Goal: Task Accomplishment & Management: Complete application form

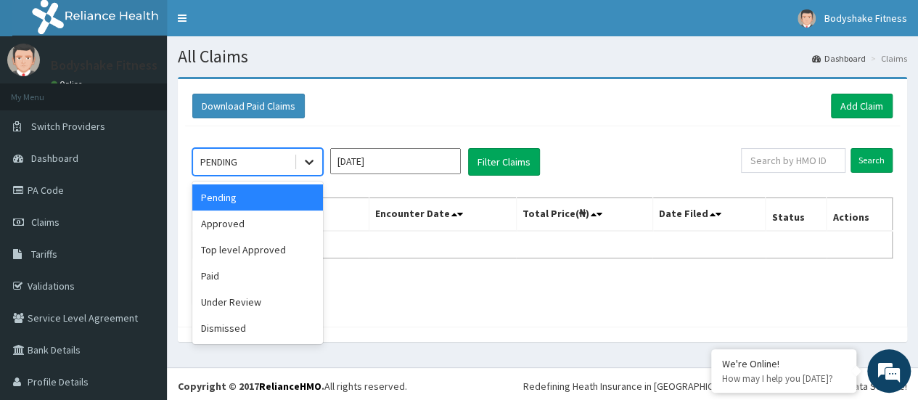
click at [307, 162] on icon at bounding box center [309, 162] width 15 height 15
click at [852, 104] on link "Add Claim" at bounding box center [862, 106] width 62 height 25
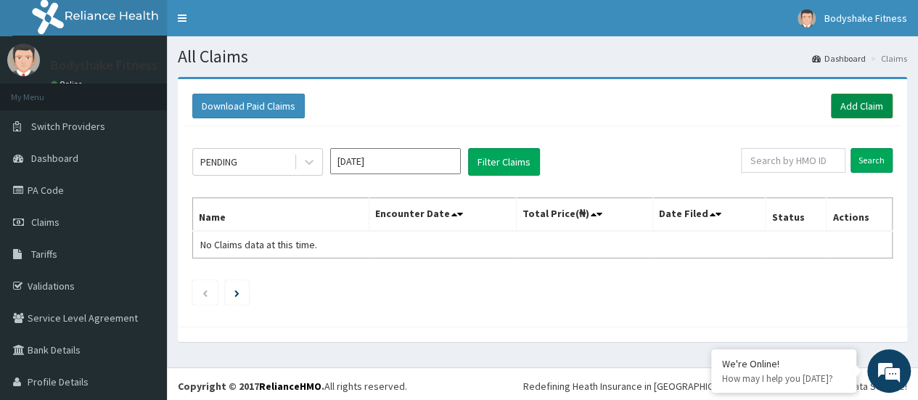
click at [852, 104] on link "Add Claim" at bounding box center [862, 106] width 62 height 25
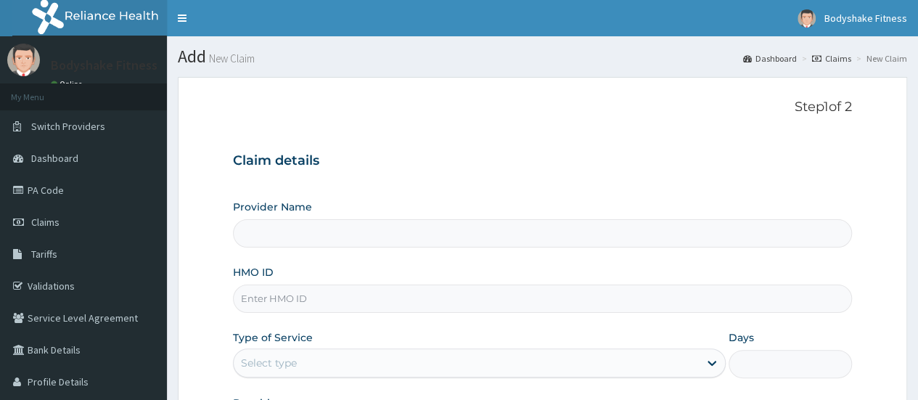
click at [337, 300] on input "HMO ID" at bounding box center [542, 298] width 619 height 28
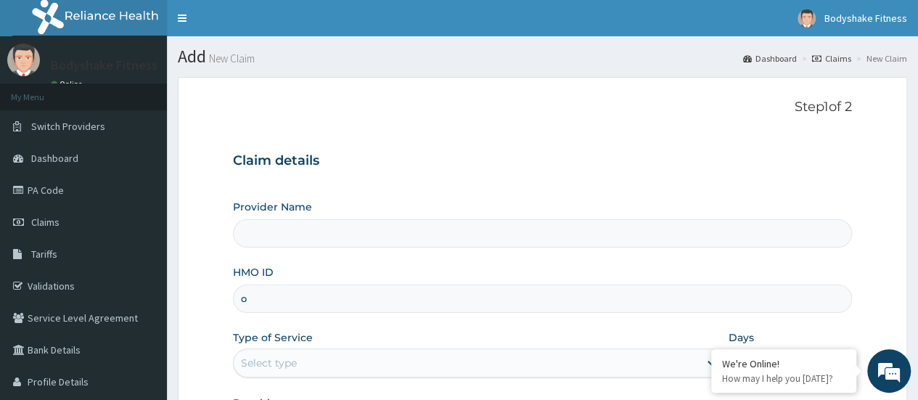
type input "OKR/10025/A"
type input "Bodyshake Fitness gym"
type input "1"
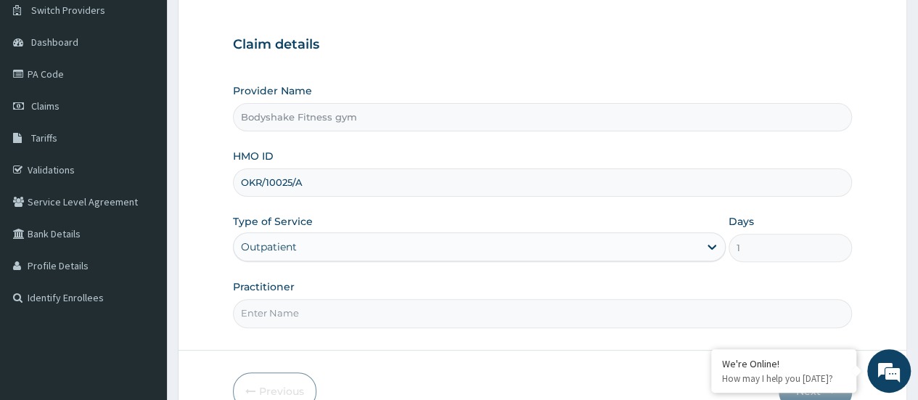
scroll to position [120, 0]
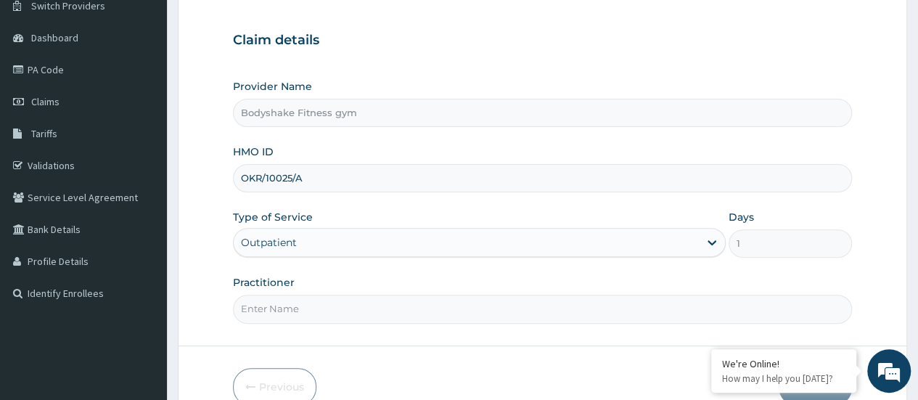
click at [329, 318] on input "Practitioner" at bounding box center [542, 309] width 619 height 28
type input "Nnaemeka Chimereze"
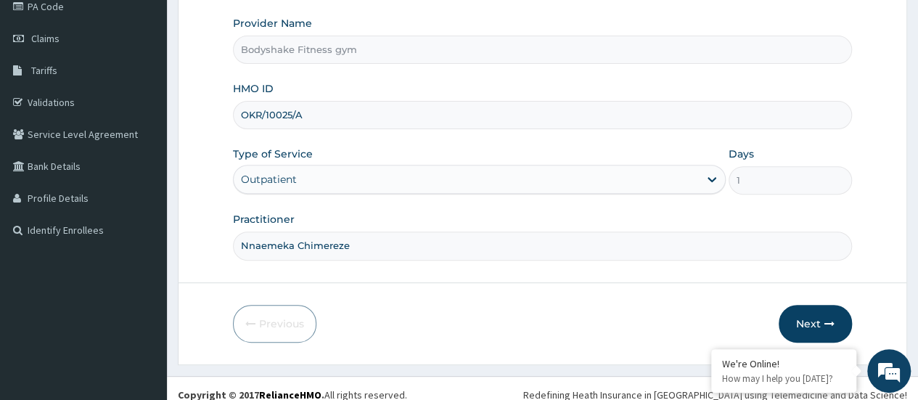
scroll to position [193, 0]
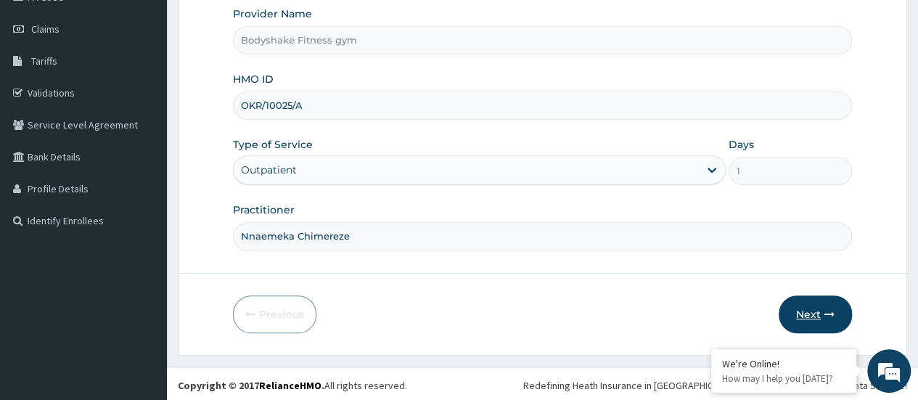
click at [812, 315] on button "Next" at bounding box center [814, 314] width 73 height 38
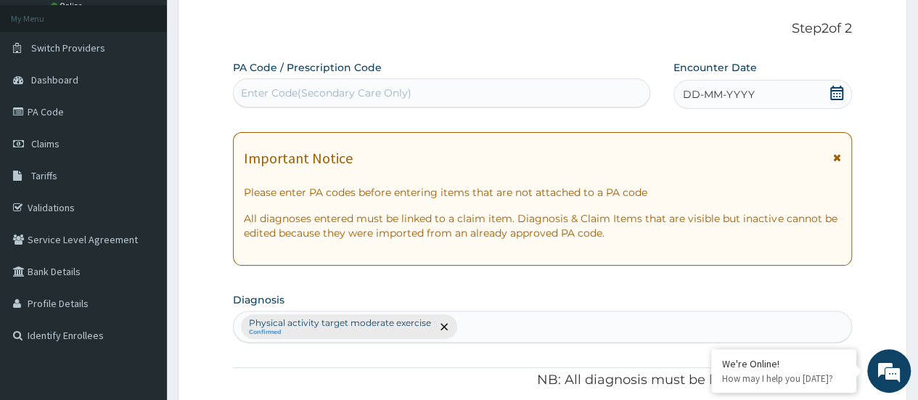
scroll to position [73, 0]
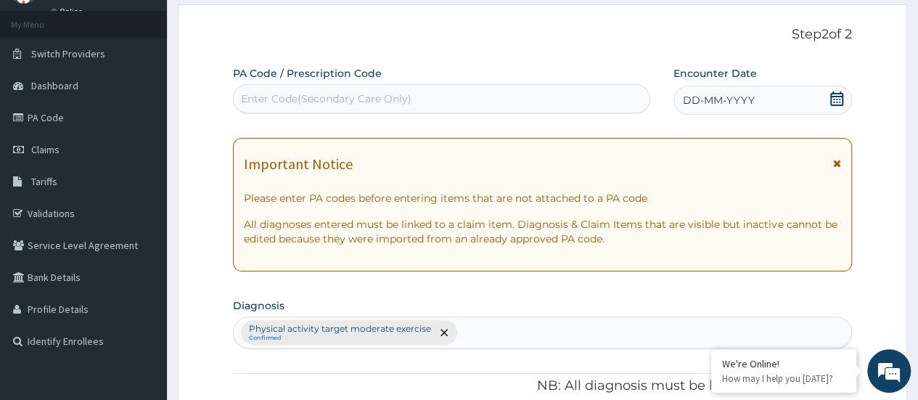
click at [508, 91] on div "Enter Code(Secondary Care Only)" at bounding box center [441, 98] width 415 height 23
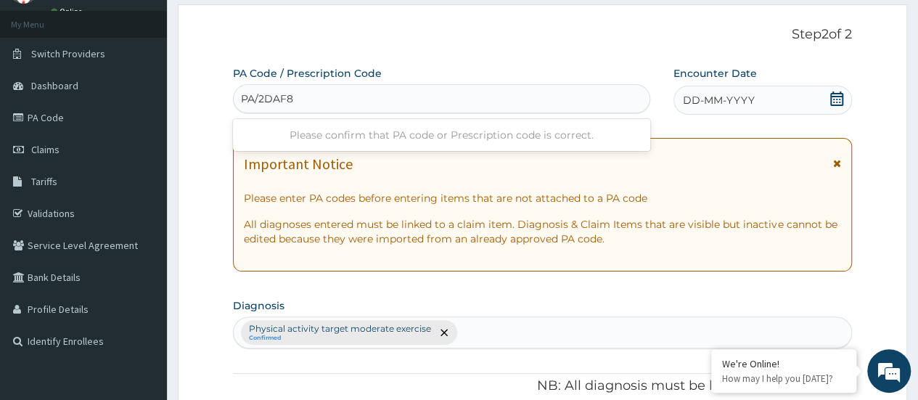
type input "PA/2DAF82"
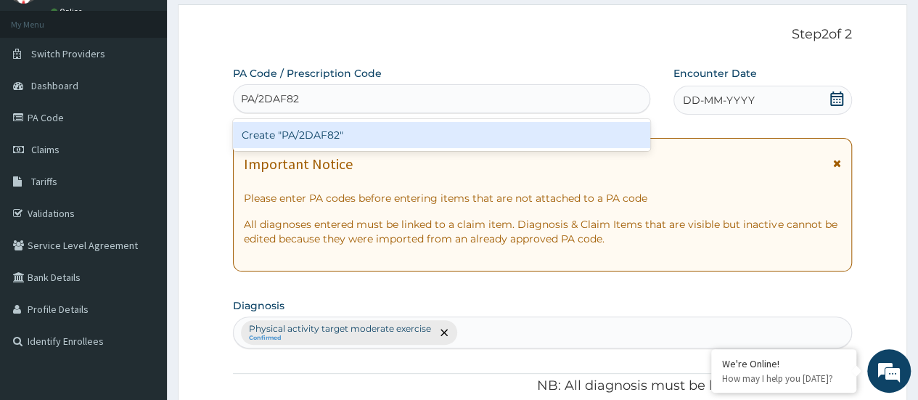
click at [493, 136] on div "Create "PA/2DAF82"" at bounding box center [441, 135] width 416 height 26
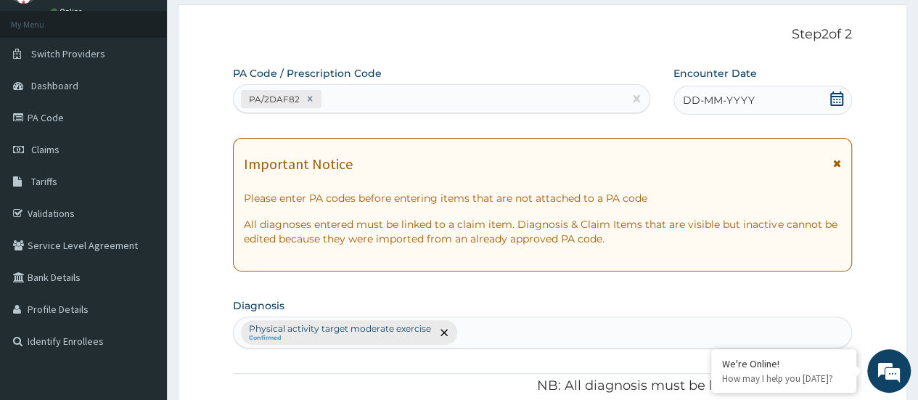
click at [728, 102] on span "DD-MM-YYYY" at bounding box center [719, 100] width 72 height 15
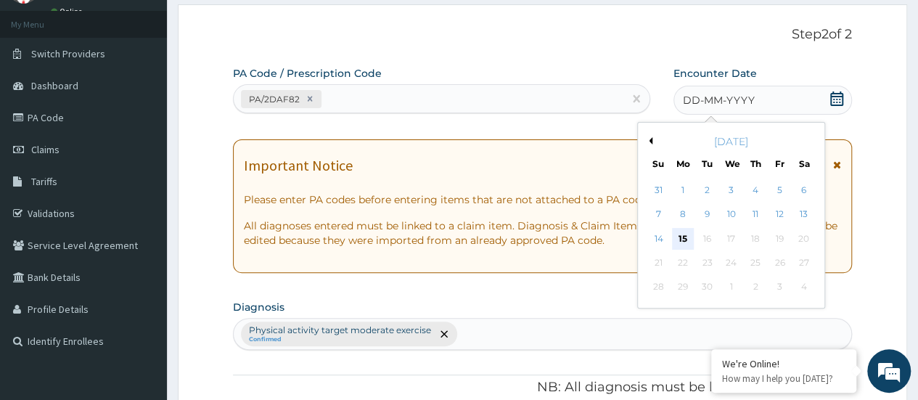
click at [682, 238] on div "15" at bounding box center [683, 239] width 22 height 22
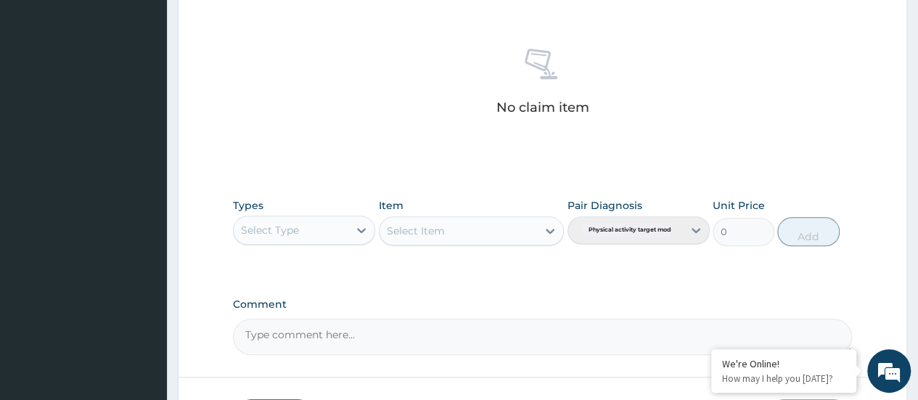
scroll to position [556, 0]
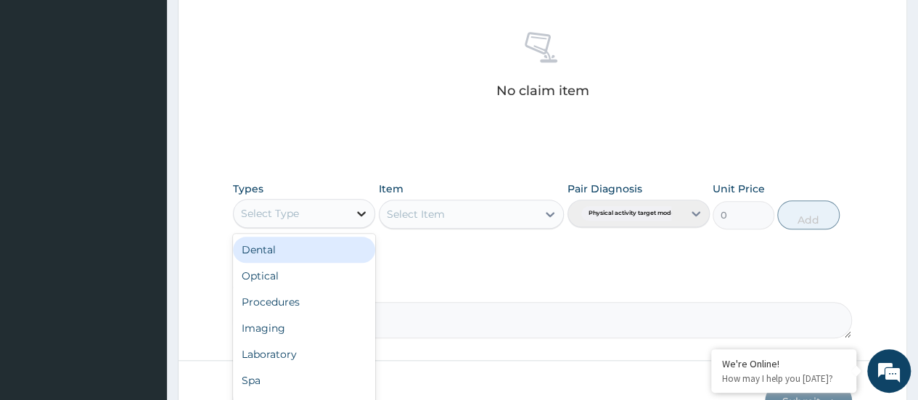
click at [362, 214] on icon at bounding box center [361, 213] width 15 height 15
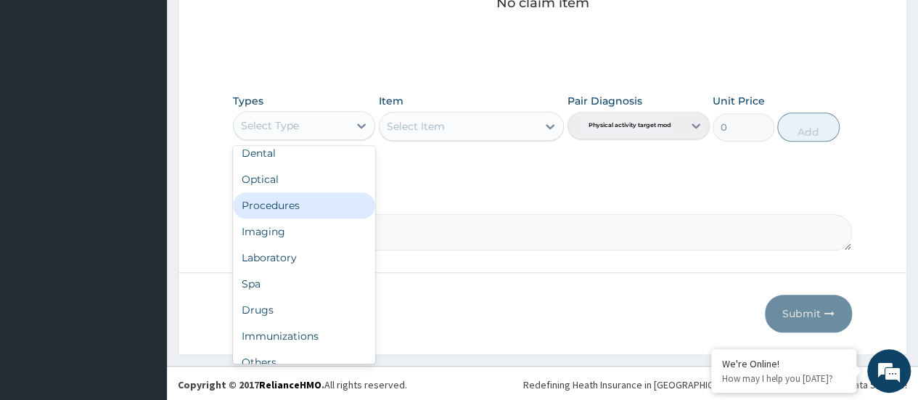
scroll to position [49, 0]
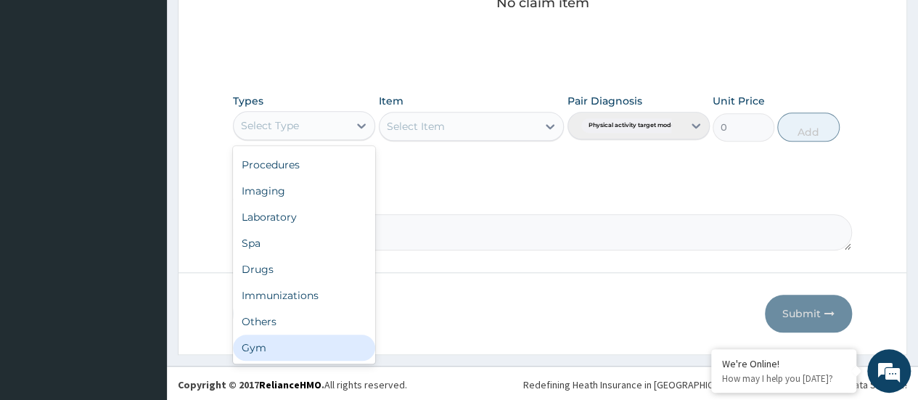
click at [295, 342] on div "Gym" at bounding box center [304, 347] width 142 height 26
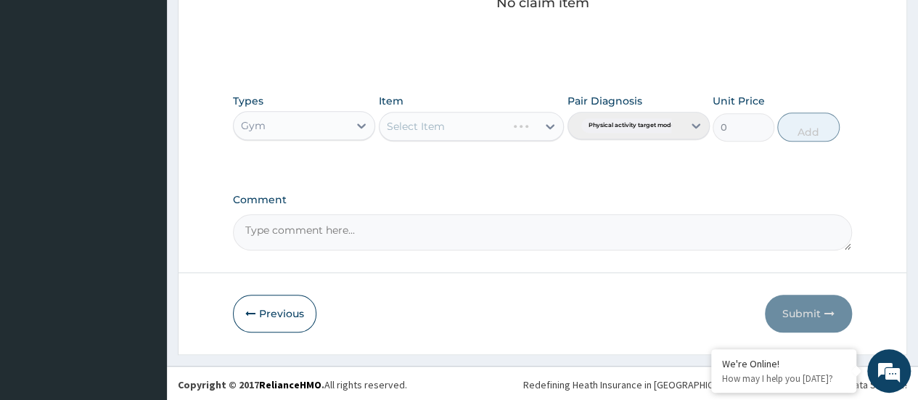
click at [535, 127] on div "Select Item" at bounding box center [472, 126] width 186 height 29
click at [552, 125] on div "Select Item" at bounding box center [472, 126] width 186 height 29
click at [550, 123] on div "Select Item" at bounding box center [472, 126] width 186 height 29
click at [550, 122] on div "Select Item" at bounding box center [472, 126] width 186 height 29
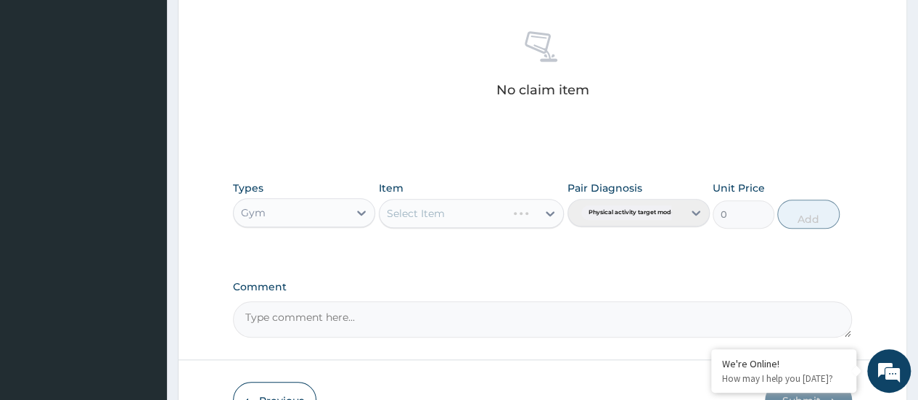
scroll to position [547, 0]
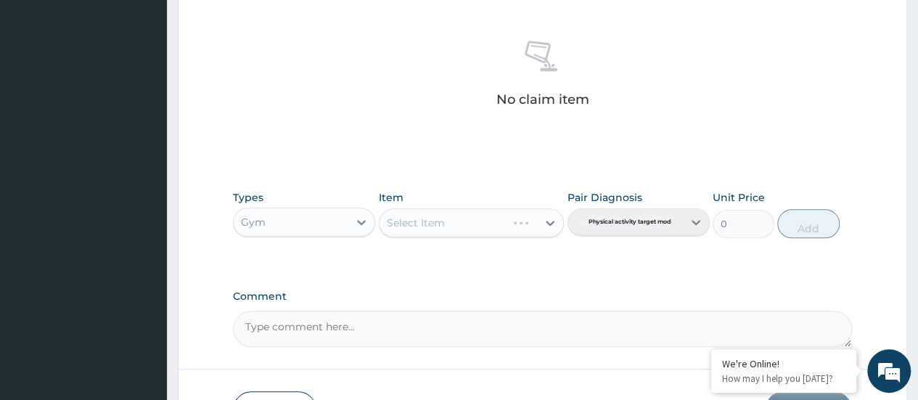
click at [551, 223] on div "Select Item" at bounding box center [472, 222] width 186 height 29
click at [549, 221] on div "Select Item" at bounding box center [472, 222] width 186 height 29
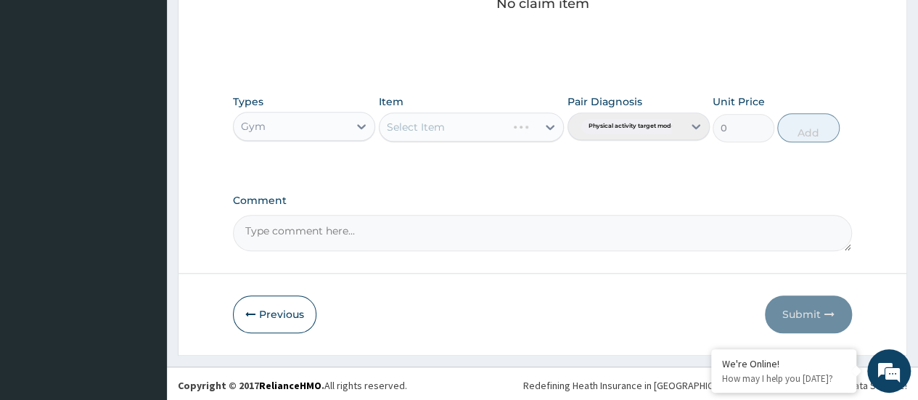
scroll to position [643, 0]
click at [546, 127] on div "Select Item" at bounding box center [472, 126] width 186 height 29
click at [550, 133] on div "Select Item" at bounding box center [472, 126] width 186 height 29
click at [569, 157] on div "Types Gym Item Select Item Pair Diagnosis Physical activity target moder... Uni…" at bounding box center [542, 128] width 619 height 84
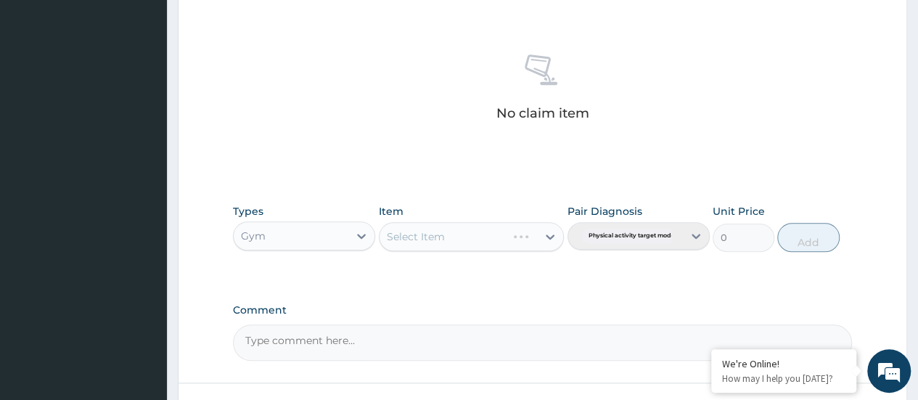
scroll to position [547, 0]
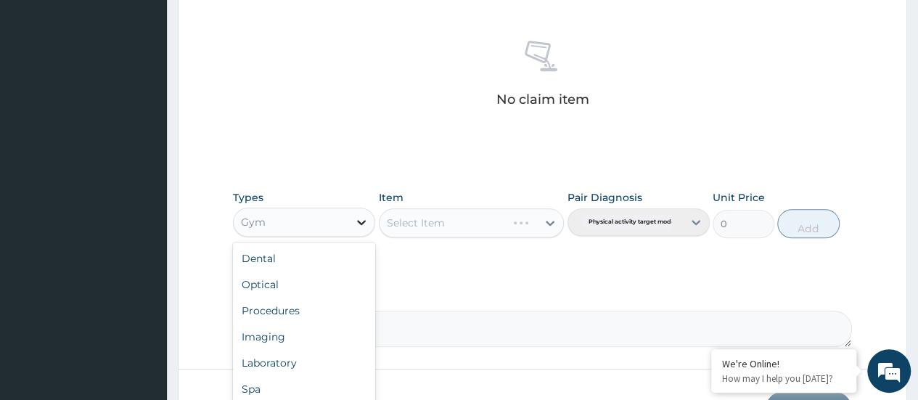
click at [354, 220] on icon at bounding box center [361, 222] width 15 height 15
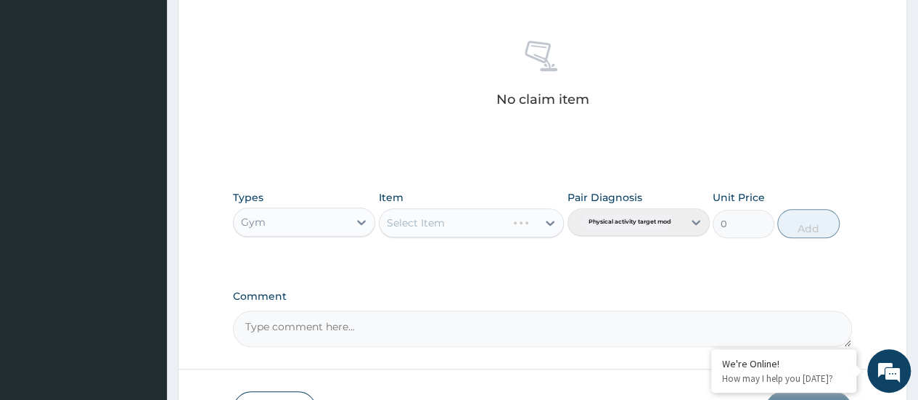
click at [472, 215] on div "Select Item" at bounding box center [472, 222] width 186 height 29
click at [523, 219] on div "Select Item" at bounding box center [472, 222] width 186 height 29
click at [547, 221] on div "Select Item" at bounding box center [472, 222] width 186 height 29
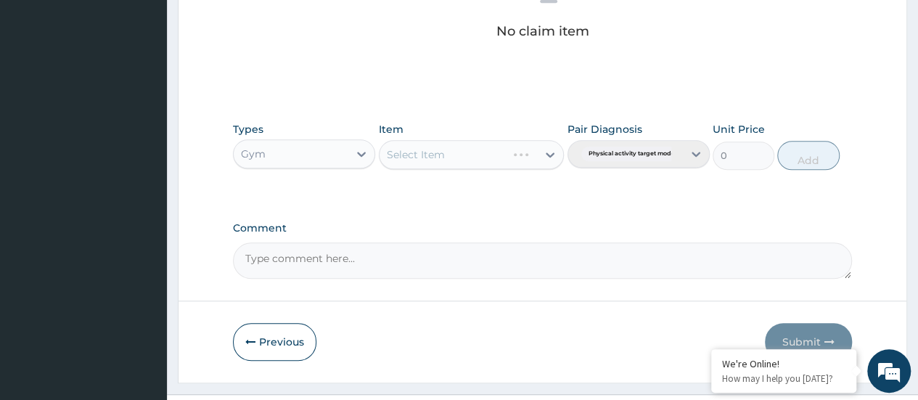
scroll to position [643, 0]
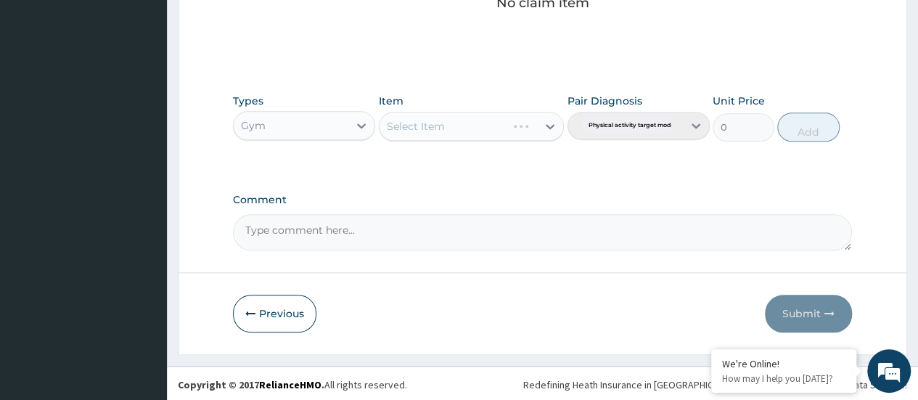
click at [547, 123] on div "Select Item" at bounding box center [472, 126] width 186 height 29
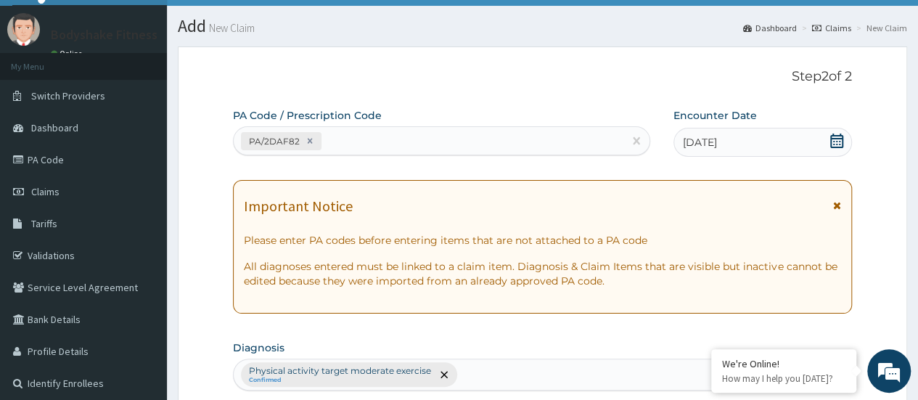
scroll to position [0, 0]
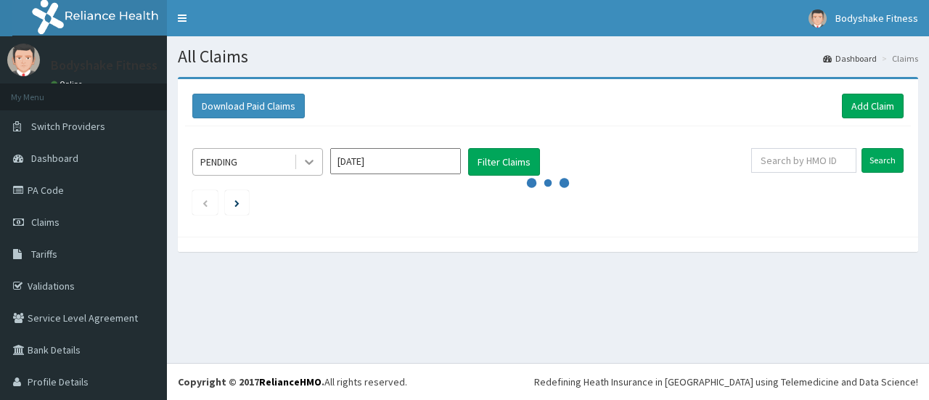
click at [315, 160] on icon at bounding box center [309, 162] width 15 height 15
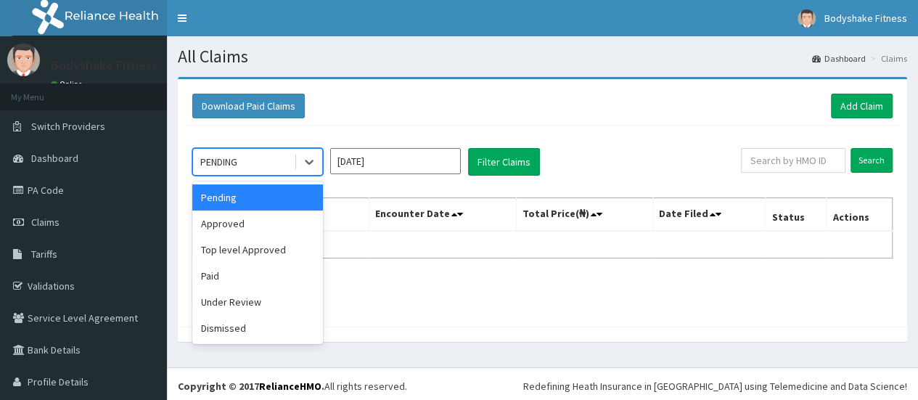
click at [611, 141] on div "option Pending focused, 1 of 6. 6 results available. Use Up and Down to choose …" at bounding box center [542, 222] width 715 height 193
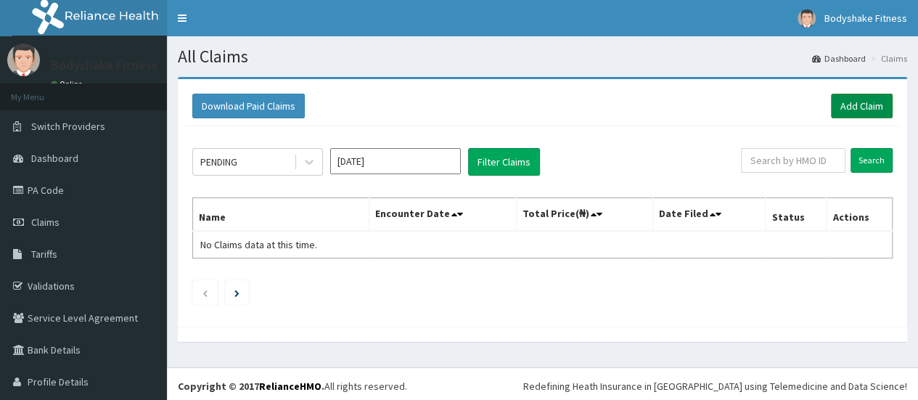
click at [837, 105] on link "Add Claim" at bounding box center [862, 106] width 62 height 25
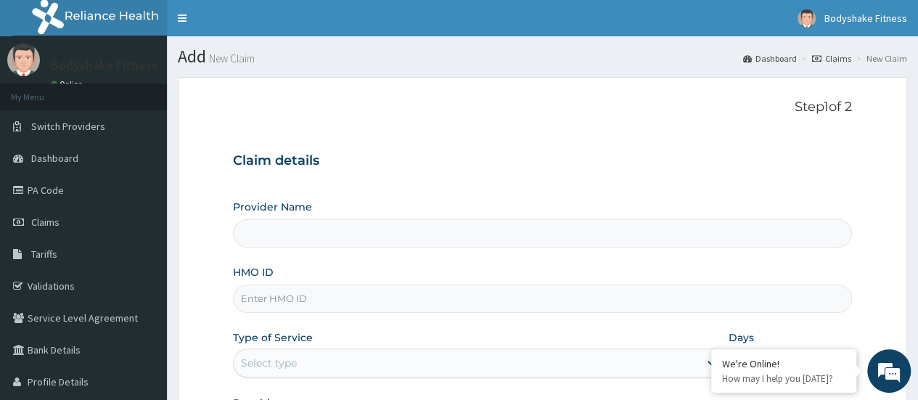
click at [303, 301] on input "HMO ID" at bounding box center [542, 298] width 619 height 28
type input "OKR/10025/A"
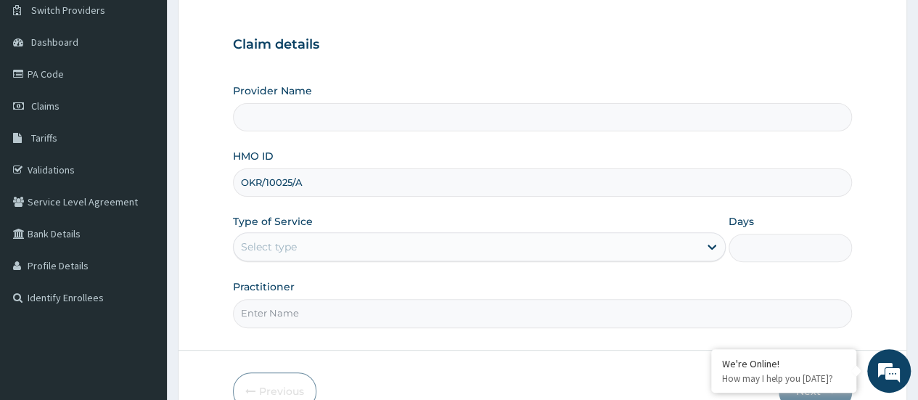
scroll to position [145, 0]
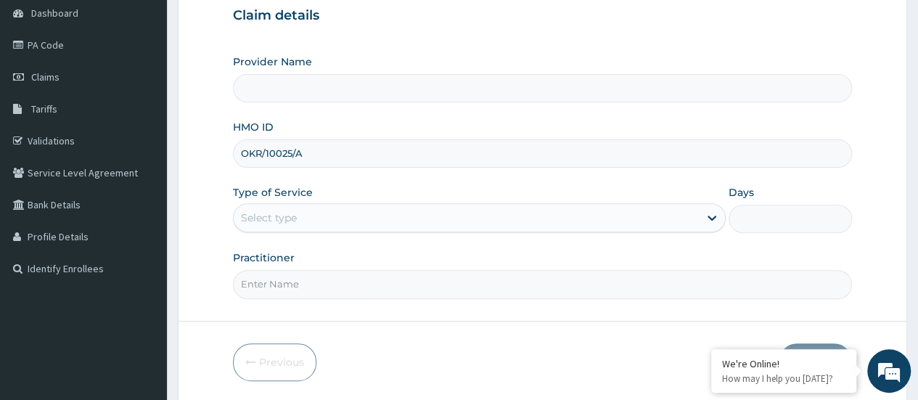
click at [332, 278] on input "Practitioner" at bounding box center [542, 284] width 619 height 28
type input "Nnaemeka Chimereze"
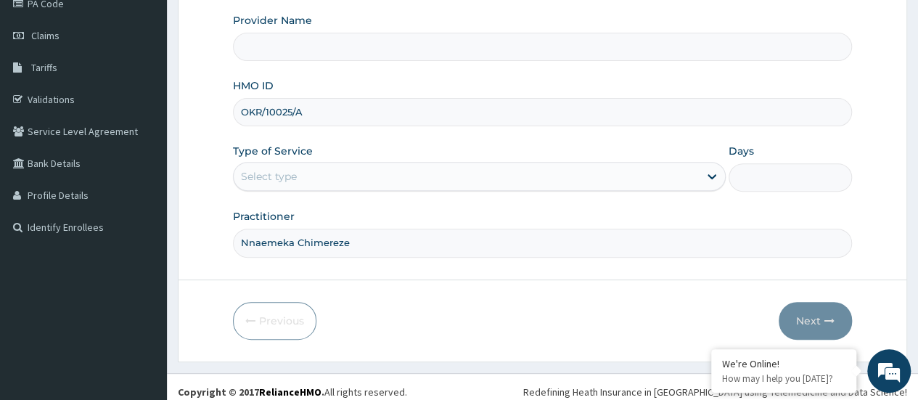
scroll to position [193, 0]
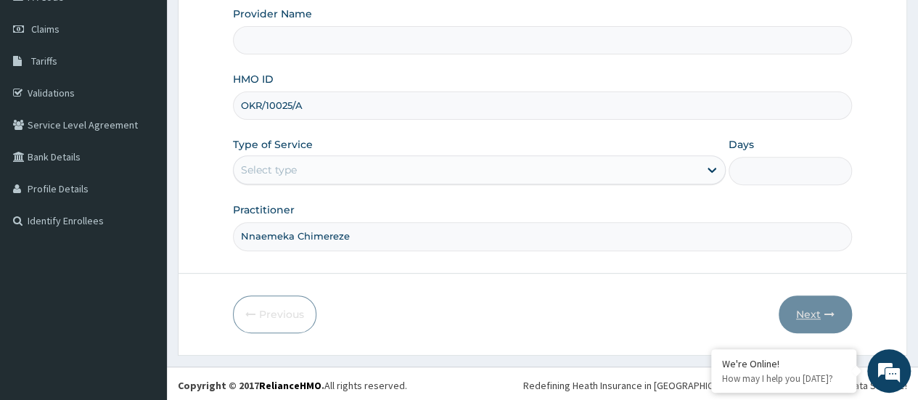
type input "Bodyshake Fitness gym"
type input "1"
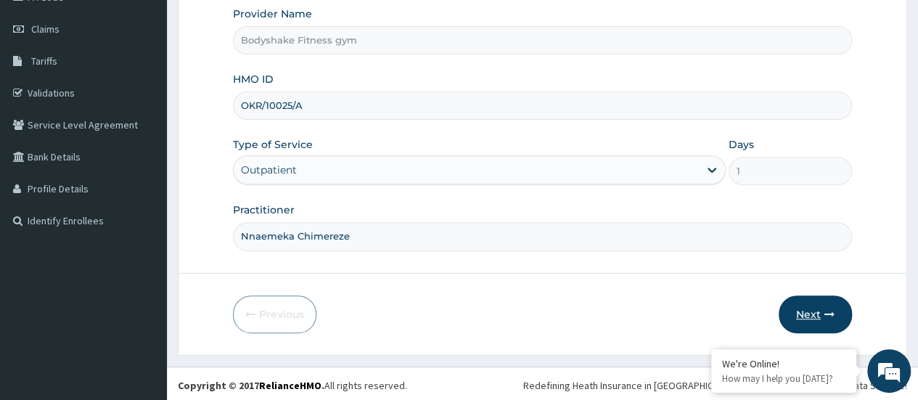
click at [821, 309] on button "Next" at bounding box center [814, 314] width 73 height 38
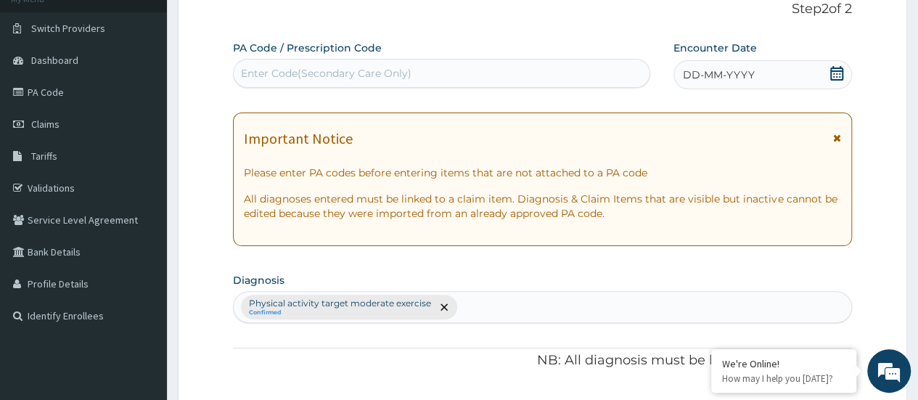
scroll to position [96, 0]
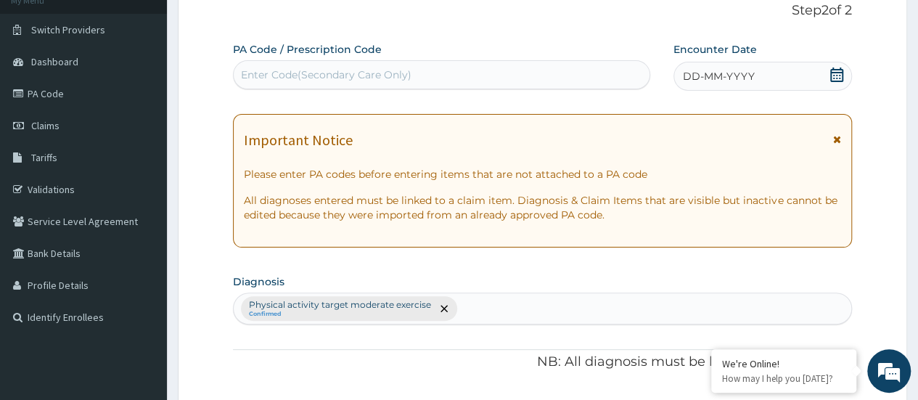
click at [411, 75] on div "Enter Code(Secondary Care Only)" at bounding box center [441, 74] width 415 height 23
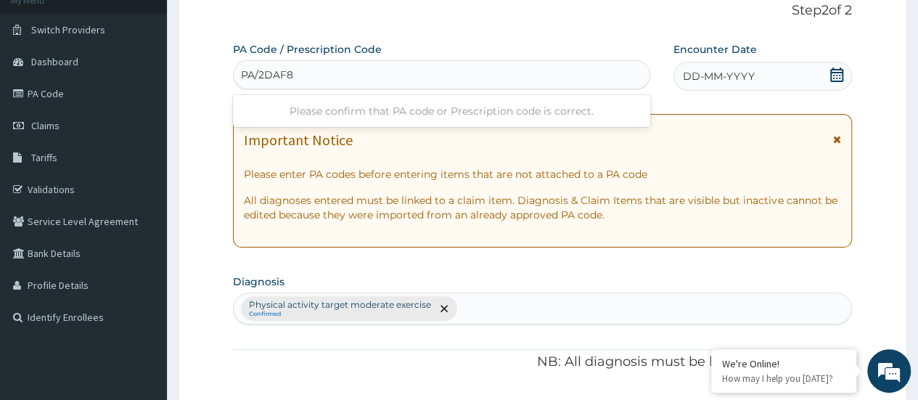
type input "PA/2DAF82"
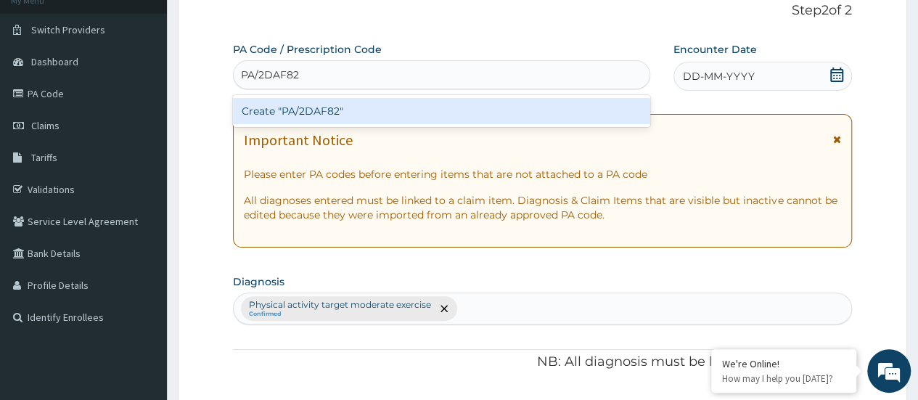
click at [435, 109] on div "Create "PA/2DAF82"" at bounding box center [441, 111] width 416 height 26
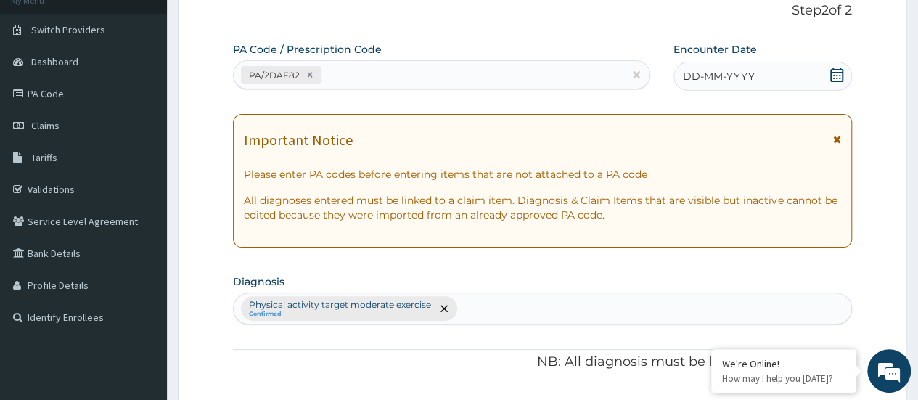
click at [707, 81] on span "DD-MM-YYYY" at bounding box center [719, 76] width 72 height 15
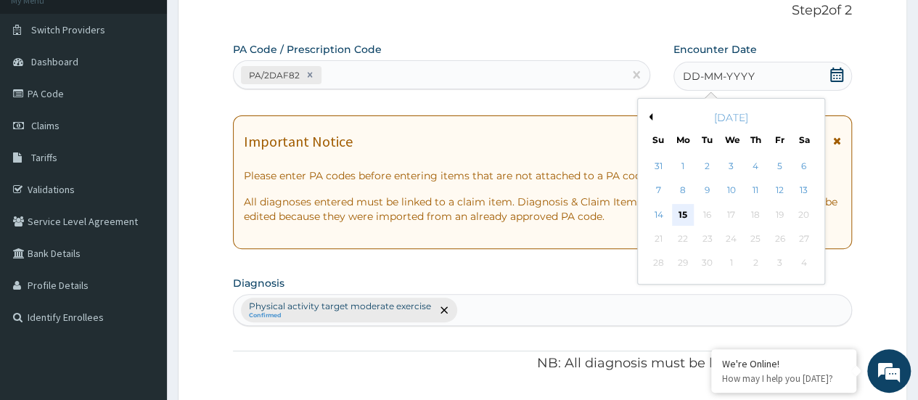
click at [687, 218] on div "15" at bounding box center [683, 215] width 22 height 22
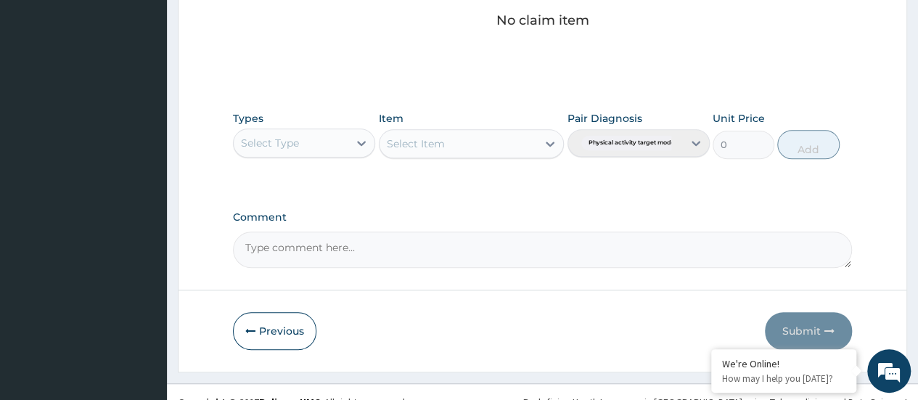
scroll to position [643, 0]
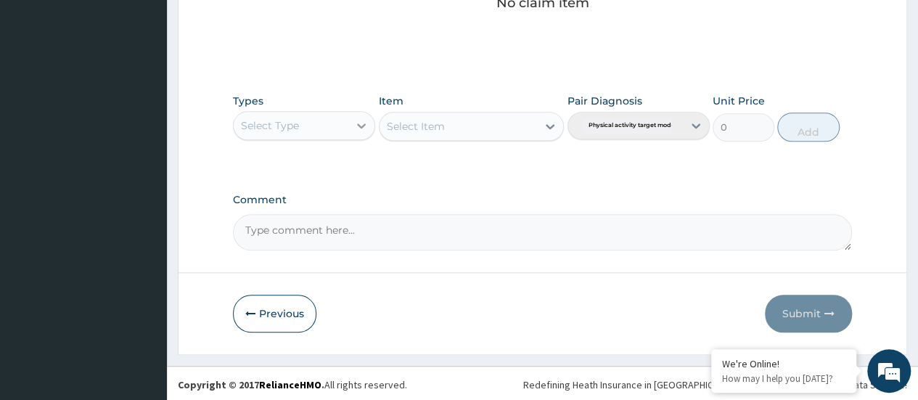
click at [355, 125] on icon at bounding box center [361, 125] width 15 height 15
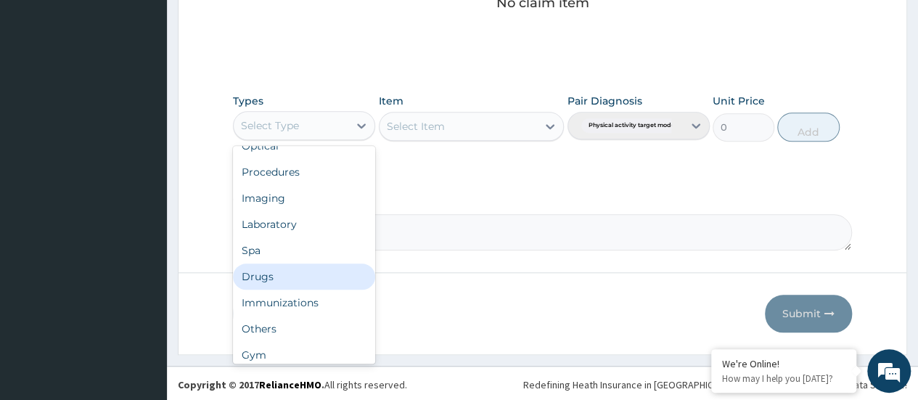
scroll to position [49, 0]
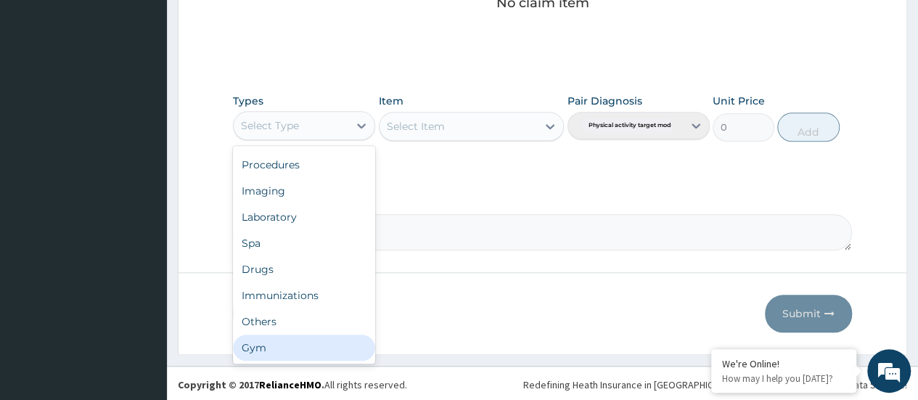
click at [318, 341] on div "Gym" at bounding box center [304, 347] width 142 height 26
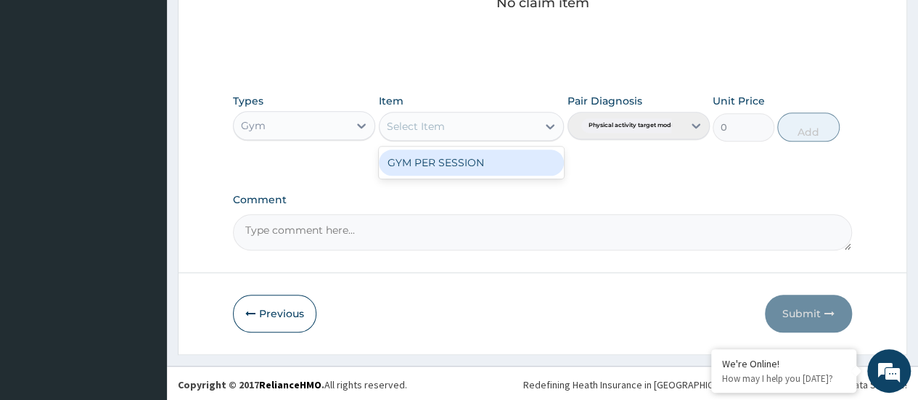
click at [551, 124] on icon at bounding box center [550, 126] width 9 height 5
click at [527, 161] on div "GYM PER SESSION" at bounding box center [472, 162] width 186 height 26
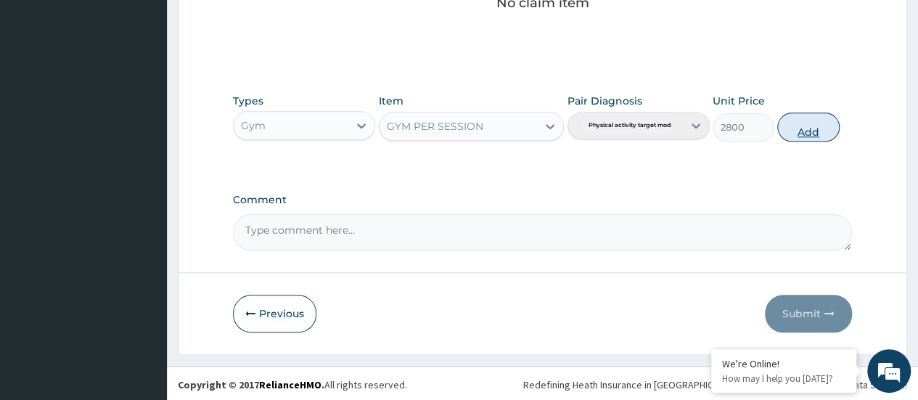
click at [793, 130] on button "Add" at bounding box center [808, 126] width 62 height 29
type input "0"
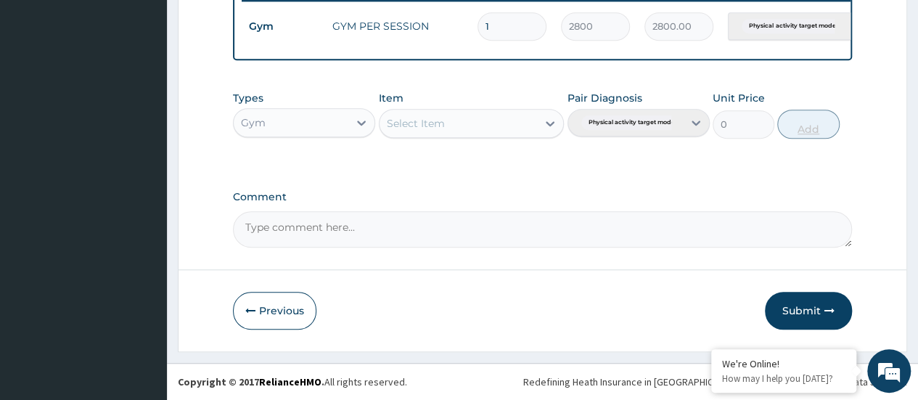
scroll to position [586, 0]
click at [811, 306] on button "Submit" at bounding box center [808, 311] width 87 height 38
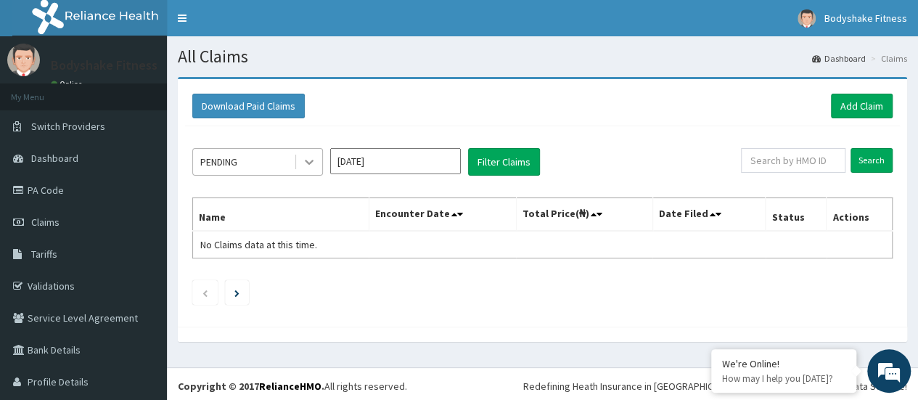
click at [312, 168] on icon at bounding box center [309, 162] width 15 height 15
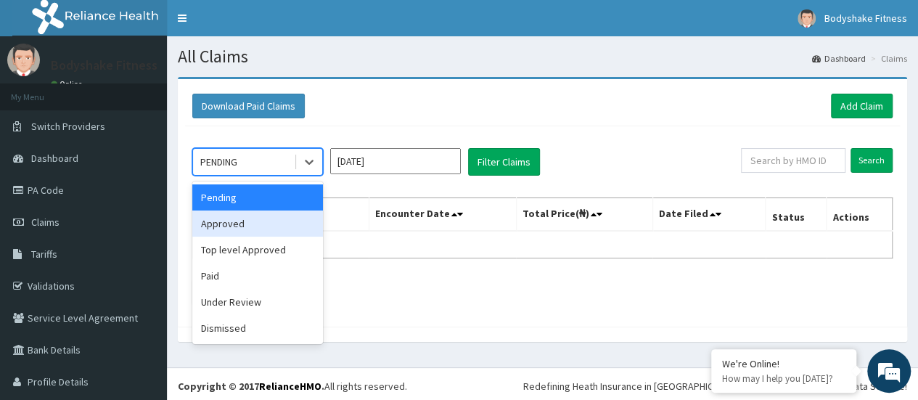
click at [274, 218] on div "Approved" at bounding box center [257, 223] width 131 height 26
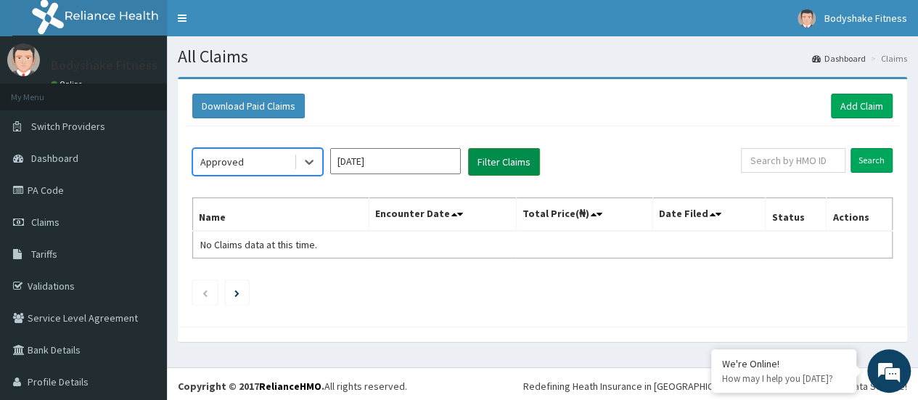
click at [496, 164] on button "Filter Claims" at bounding box center [504, 162] width 72 height 28
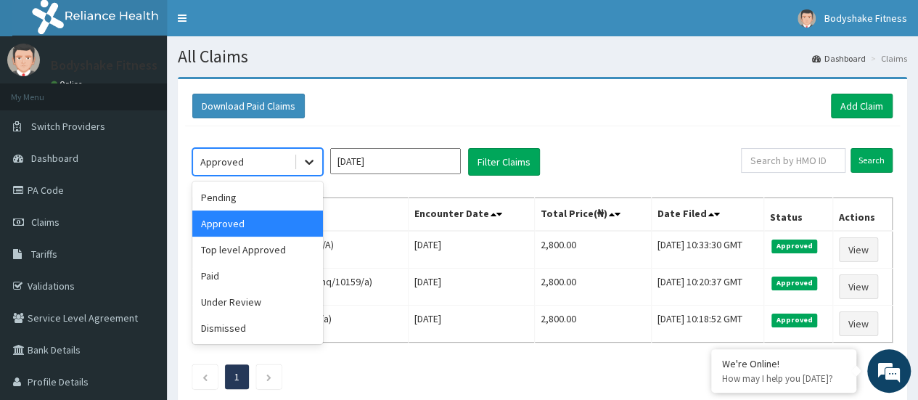
click at [316, 162] on icon at bounding box center [309, 162] width 15 height 15
click at [279, 251] on div "Top level Approved" at bounding box center [257, 250] width 131 height 26
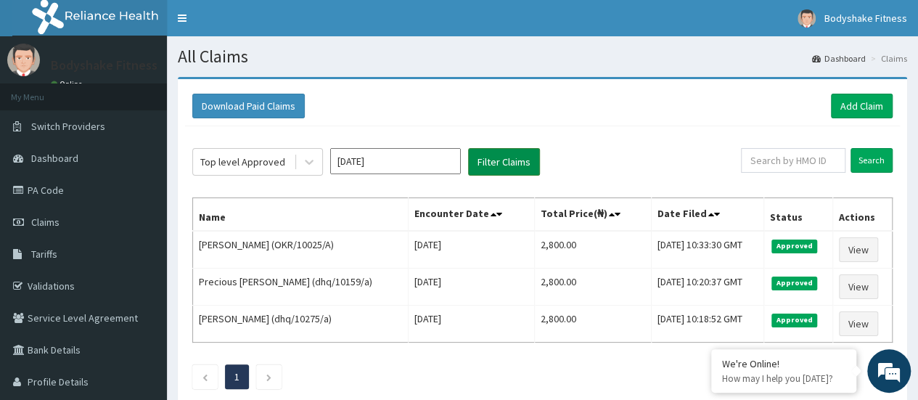
click at [493, 160] on button "Filter Claims" at bounding box center [504, 162] width 72 height 28
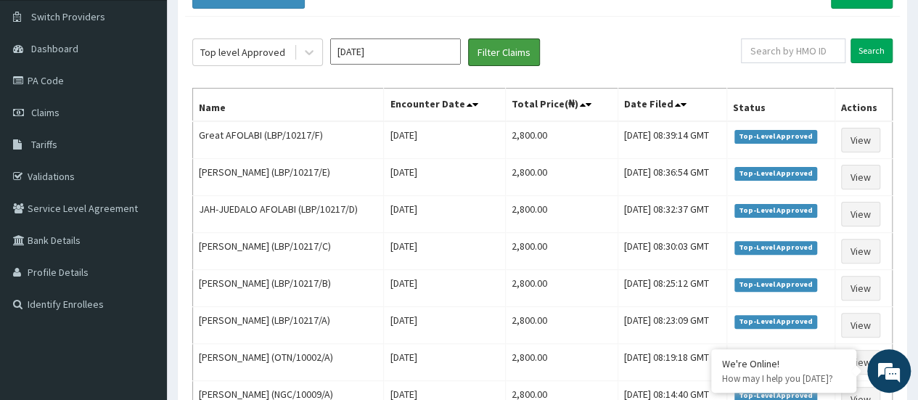
scroll to position [109, 0]
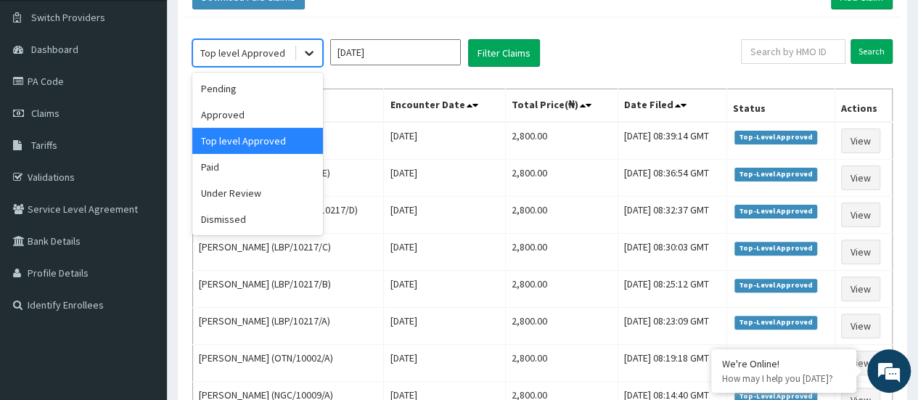
click at [311, 51] on icon at bounding box center [309, 53] width 15 height 15
click at [257, 121] on div "Approved" at bounding box center [257, 115] width 131 height 26
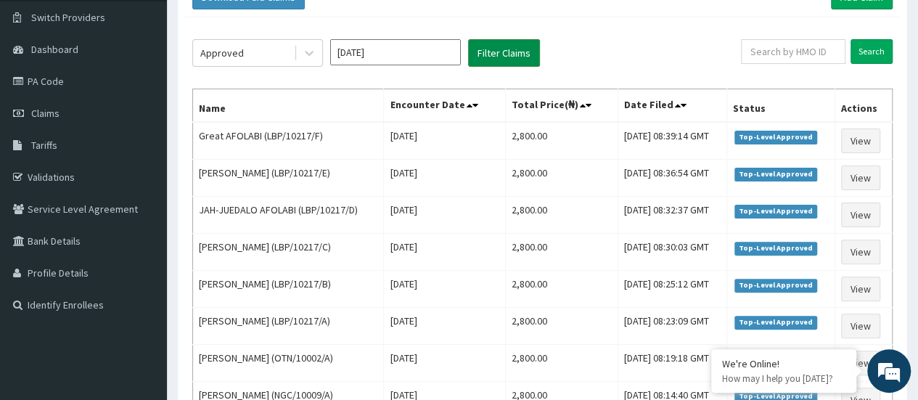
click at [500, 54] on button "Filter Claims" at bounding box center [504, 53] width 72 height 28
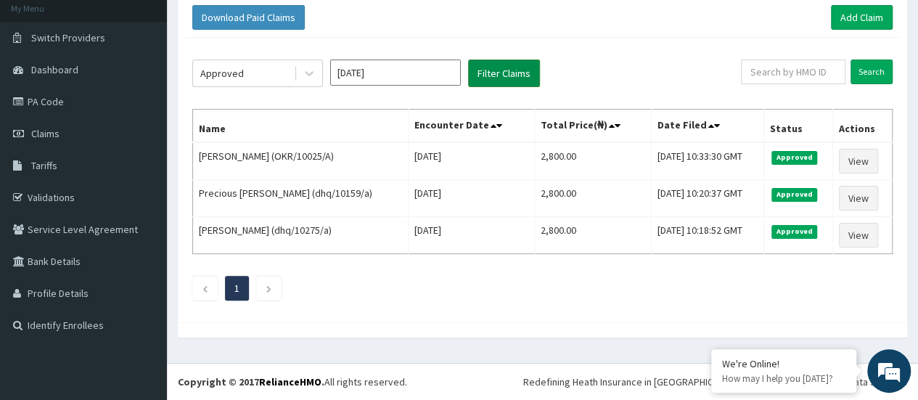
scroll to position [85, 0]
